Goal: Transaction & Acquisition: Purchase product/service

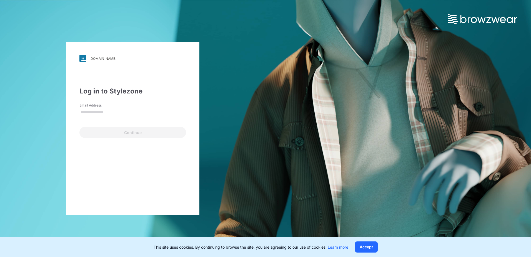
click at [134, 112] on input "Email Address" at bounding box center [132, 112] width 107 height 8
type input "**********"
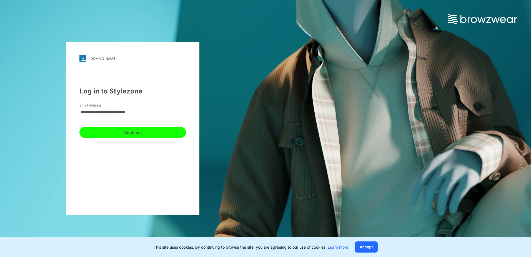
click at [126, 134] on button "Continue" at bounding box center [132, 132] width 107 height 11
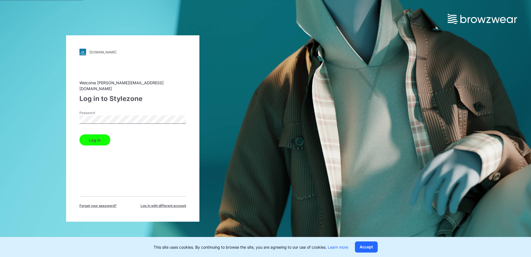
click at [94, 140] on button "Log in" at bounding box center [94, 139] width 31 height 11
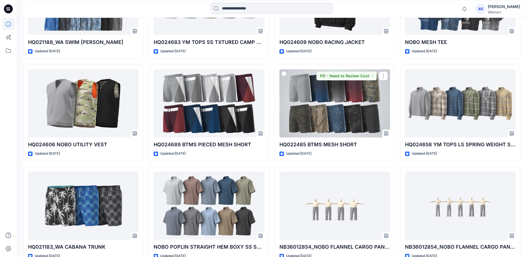
scroll to position [1443, 0]
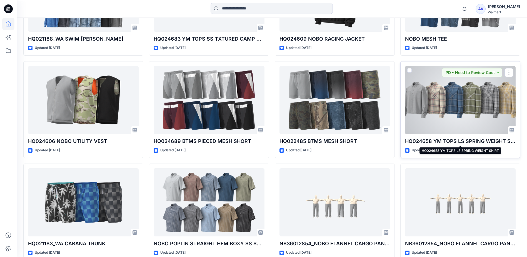
click at [429, 140] on p "HQ024658 YM TOPS LS SPRING WEIGHT SHIRT" at bounding box center [460, 141] width 110 height 8
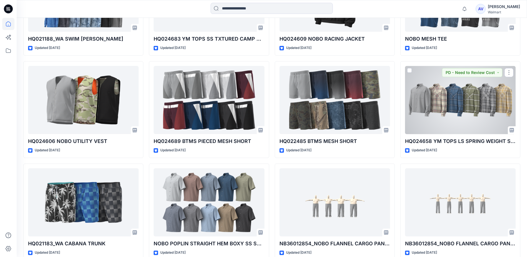
click at [438, 108] on div at bounding box center [460, 100] width 110 height 68
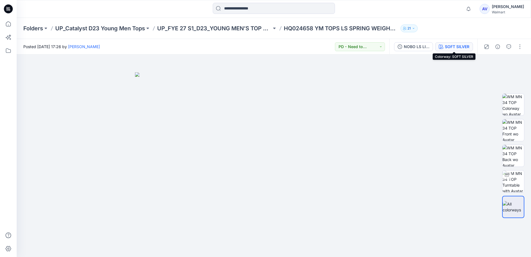
click at [455, 48] on div "SOFT SILVER" at bounding box center [457, 47] width 24 height 6
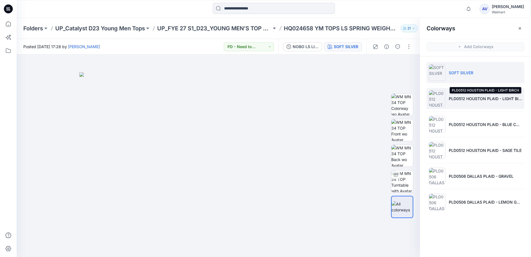
click at [461, 99] on p "PLD0512 HOUSTON PLAID - LIGHT BIRCH" at bounding box center [485, 98] width 73 height 6
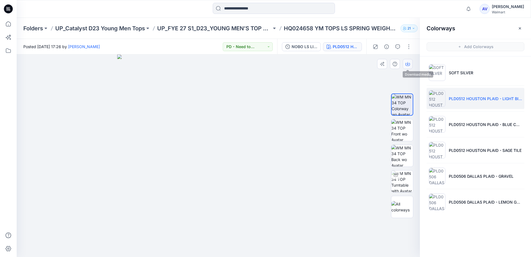
click at [408, 65] on icon "button" at bounding box center [407, 64] width 4 height 4
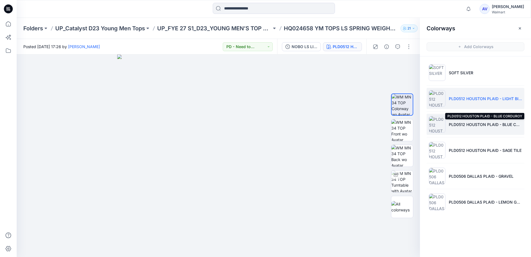
click at [464, 123] on p "PLD0512 HOUSTON PLAID - BLUE CORDUROY" at bounding box center [485, 124] width 73 height 6
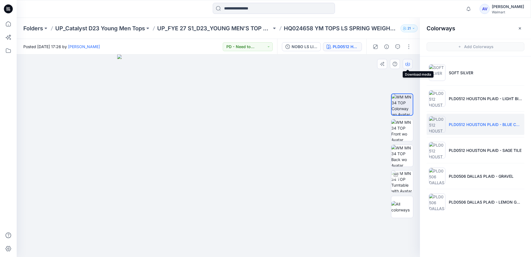
click at [405, 65] on button "button" at bounding box center [408, 64] width 10 height 10
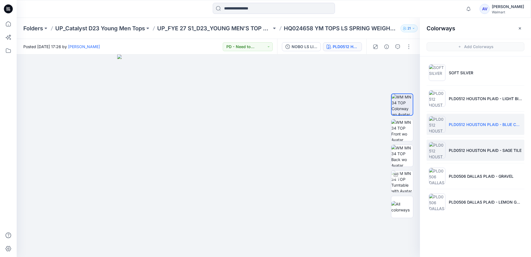
click at [465, 150] on p "PLD0512 HOUSTON PLAID - SAGE TILE" at bounding box center [485, 150] width 73 height 6
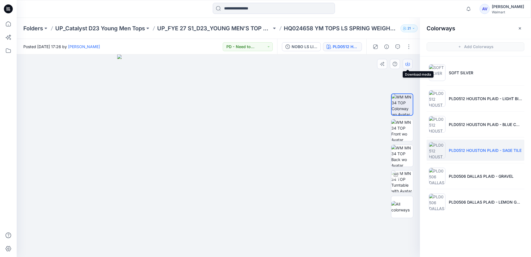
click at [407, 64] on icon "button" at bounding box center [407, 64] width 4 height 4
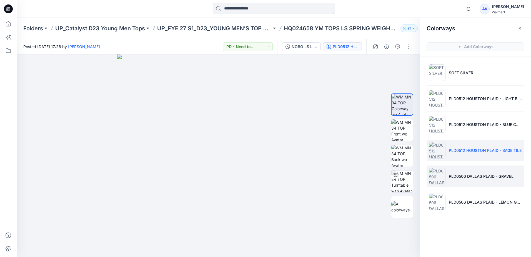
click at [466, 178] on p "PLD0506 DALLAS PLAID - GRAVEL" at bounding box center [481, 176] width 65 height 6
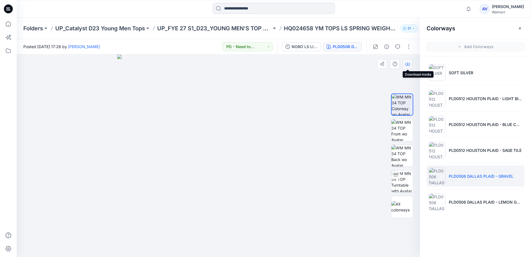
click at [406, 67] on button "button" at bounding box center [408, 64] width 10 height 10
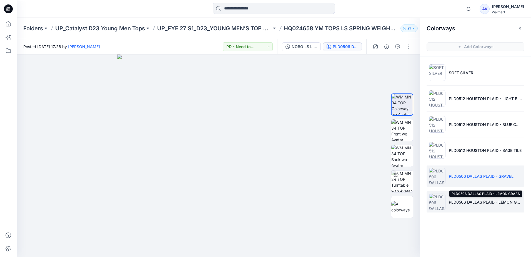
click at [456, 203] on p "PLD0506 DALLAS PLAID - LEMON GRASS" at bounding box center [485, 202] width 73 height 6
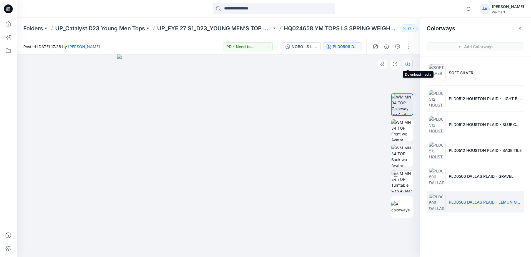
click at [408, 65] on icon "button" at bounding box center [407, 63] width 2 height 3
click at [320, 124] on div at bounding box center [218, 155] width 403 height 202
click at [499, 11] on div "Walmart" at bounding box center [508, 12] width 32 height 4
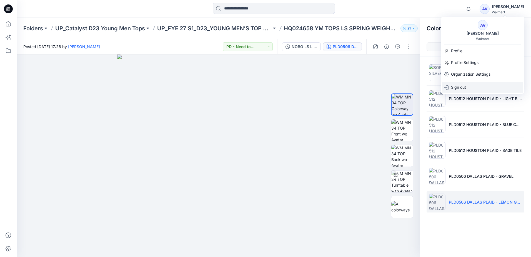
click at [459, 89] on p "Sign out" at bounding box center [458, 87] width 15 height 11
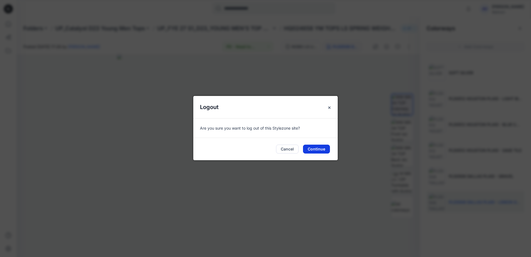
click at [315, 148] on button "Continue" at bounding box center [316, 148] width 27 height 9
